Goal: Task Accomplishment & Management: Use online tool/utility

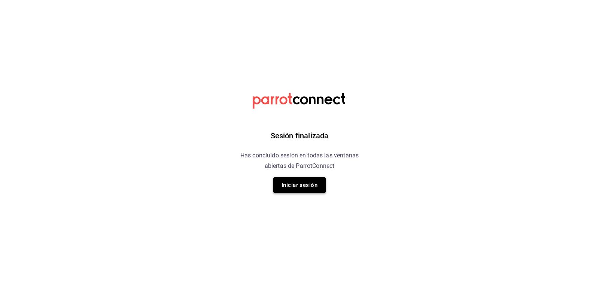
click at [298, 189] on button "Iniciar sesión" at bounding box center [299, 185] width 52 height 16
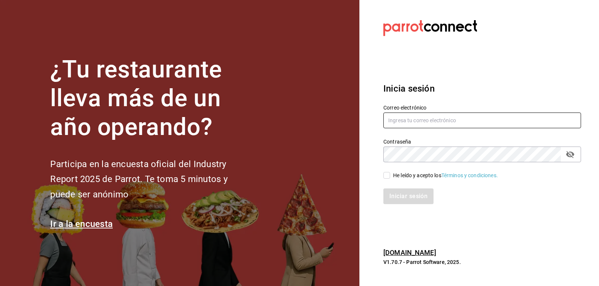
type input "brenda.arizpe@karzo.mx"
click at [298, 177] on input "He leído y acepto los Términos y condiciones." at bounding box center [386, 175] width 7 height 7
checkbox input "true"
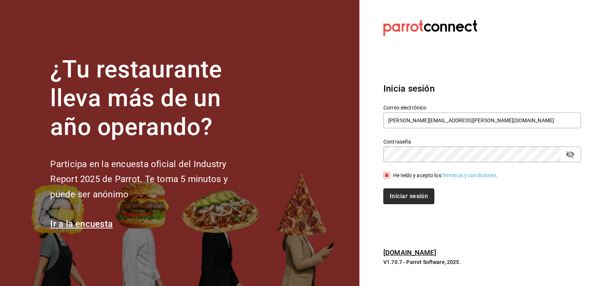
drag, startPoint x: 390, startPoint y: 200, endPoint x: 415, endPoint y: 210, distance: 26.9
click at [298, 200] on button "Iniciar sesión" at bounding box center [408, 197] width 51 height 16
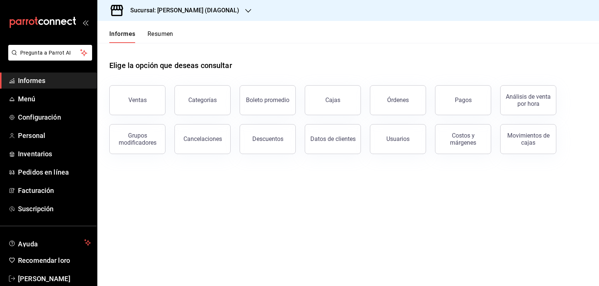
click at [391, 101] on font "Órdenes" at bounding box center [398, 100] width 22 height 7
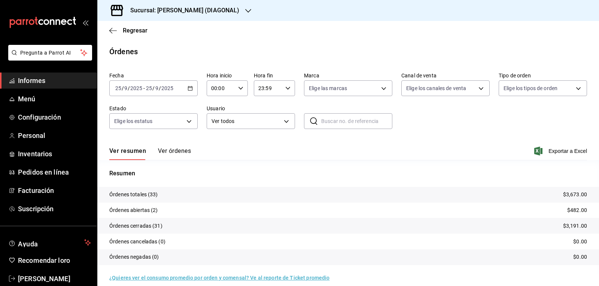
click at [191, 89] on icon "button" at bounding box center [190, 88] width 5 height 5
click at [150, 192] on span "Rango de fechas" at bounding box center [145, 195] width 58 height 8
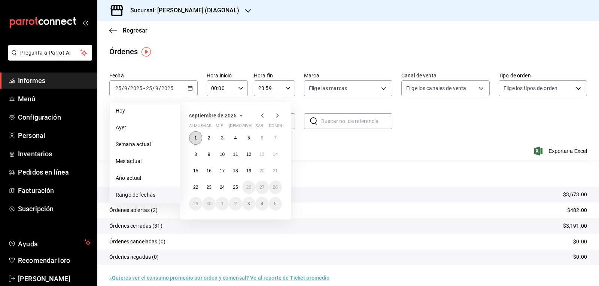
click at [194, 138] on button "1" at bounding box center [195, 137] width 13 height 13
click at [276, 171] on font "21" at bounding box center [275, 170] width 5 height 5
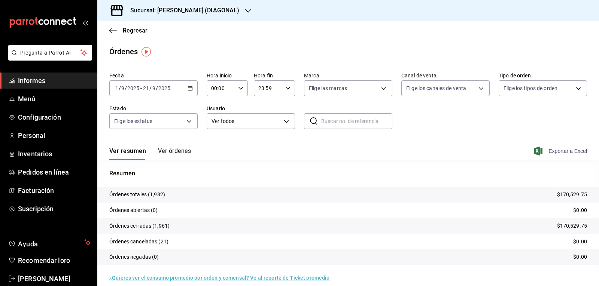
click at [549, 151] on font "Exportar a Excel" at bounding box center [567, 151] width 39 height 6
click at [141, 33] on font "Regresar" at bounding box center [135, 30] width 25 height 7
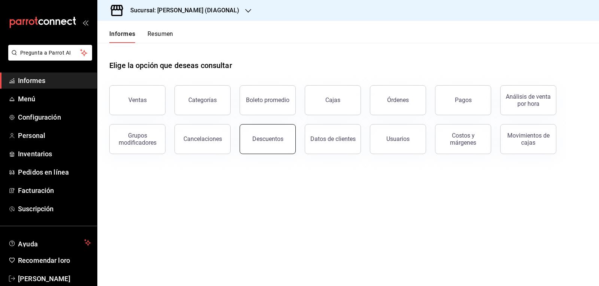
click at [279, 140] on font "Descuentos" at bounding box center [267, 138] width 31 height 7
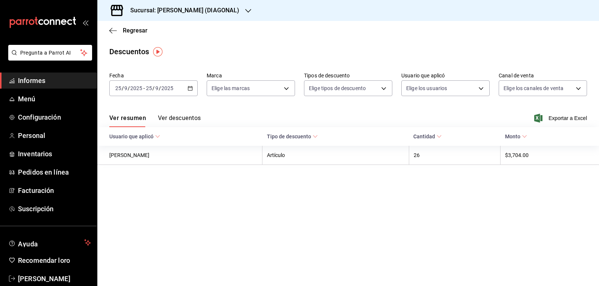
click at [190, 88] on icon "button" at bounding box center [190, 88] width 5 height 5
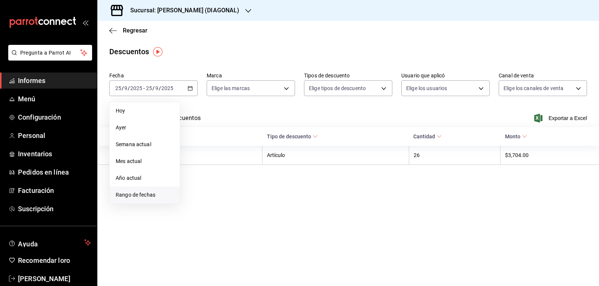
click at [149, 195] on font "Rango de fechas" at bounding box center [136, 195] width 40 height 6
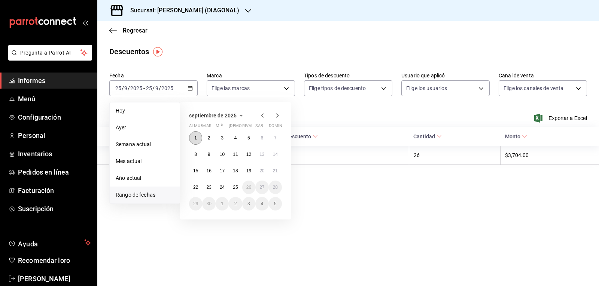
click at [196, 135] on button "1" at bounding box center [195, 137] width 13 height 13
click at [273, 170] on font "21" at bounding box center [275, 170] width 5 height 5
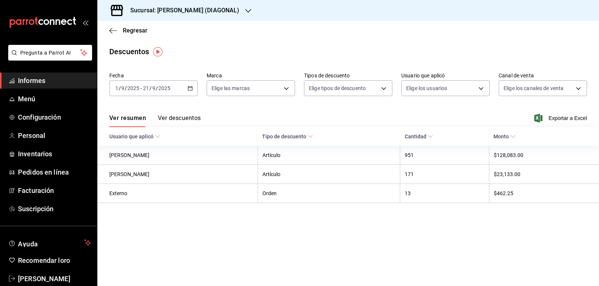
click at [555, 118] on font "Exportar a Excel" at bounding box center [567, 118] width 39 height 6
